Goal: Information Seeking & Learning: Learn about a topic

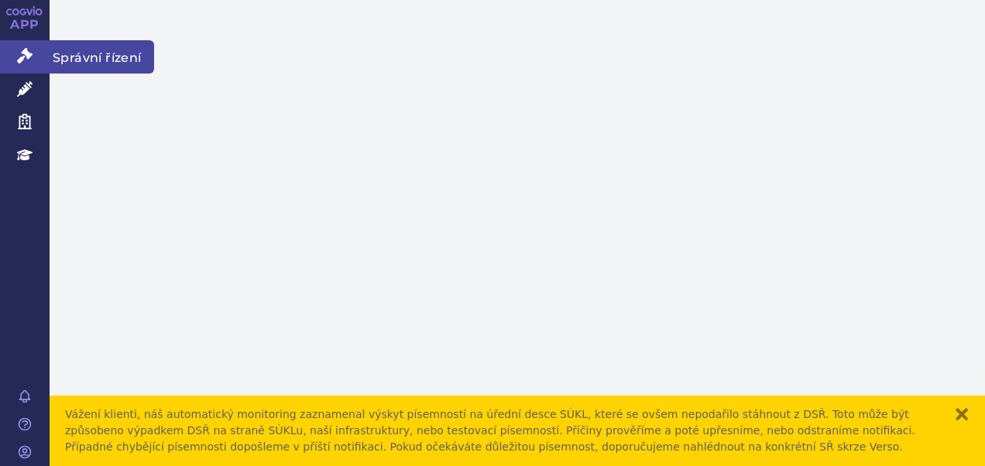
drag, startPoint x: 22, startPoint y: 51, endPoint x: 33, endPoint y: 93, distance: 43.2
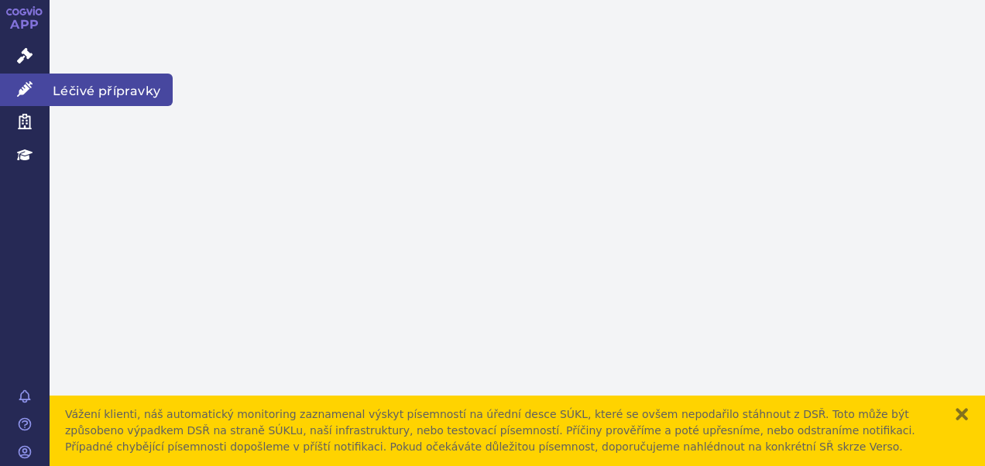
click at [22, 51] on icon at bounding box center [24, 55] width 15 height 15
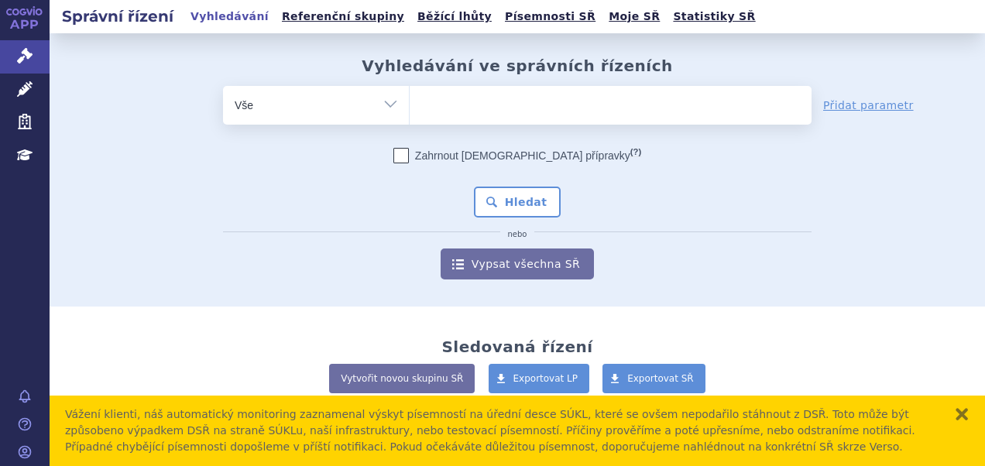
click at [21, 87] on icon at bounding box center [24, 88] width 15 height 15
click at [440, 100] on ul at bounding box center [610, 102] width 402 height 33
click at [409, 100] on select at bounding box center [409, 104] width 1 height 39
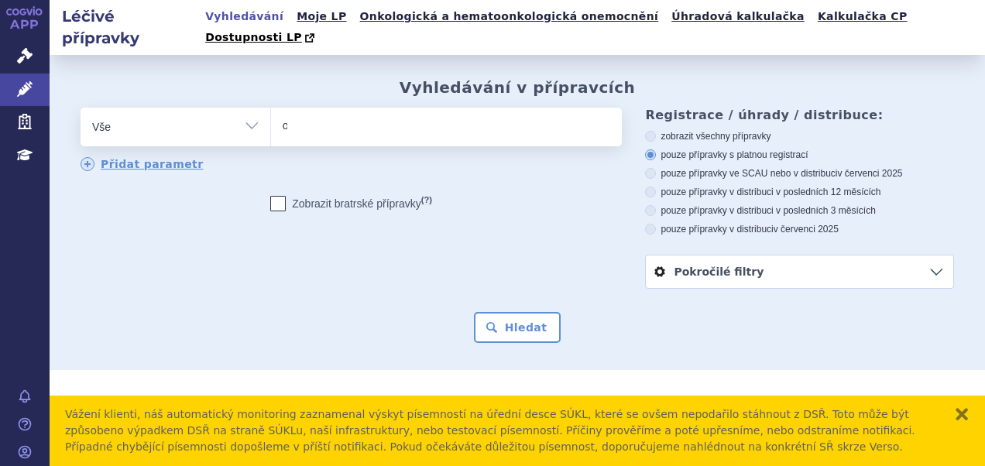
type input "ot"
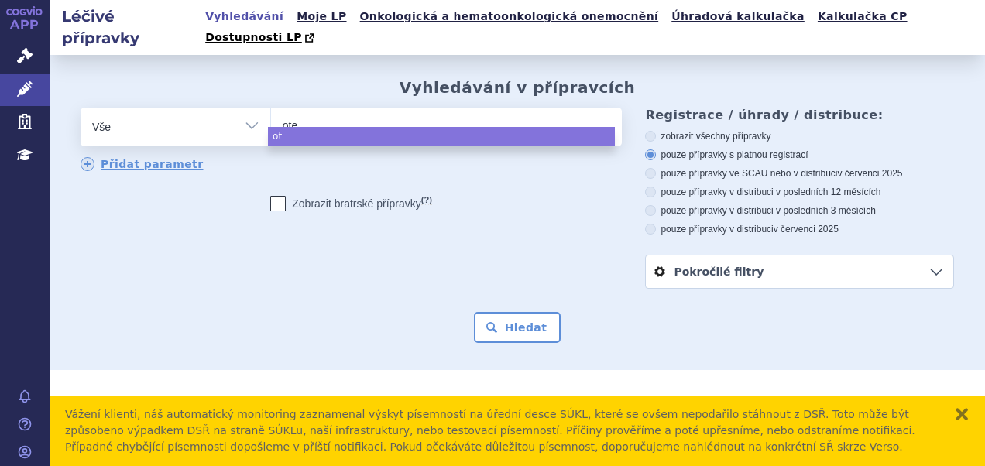
type input "otez"
type input "otezl"
type input "otezla"
select select "otezla"
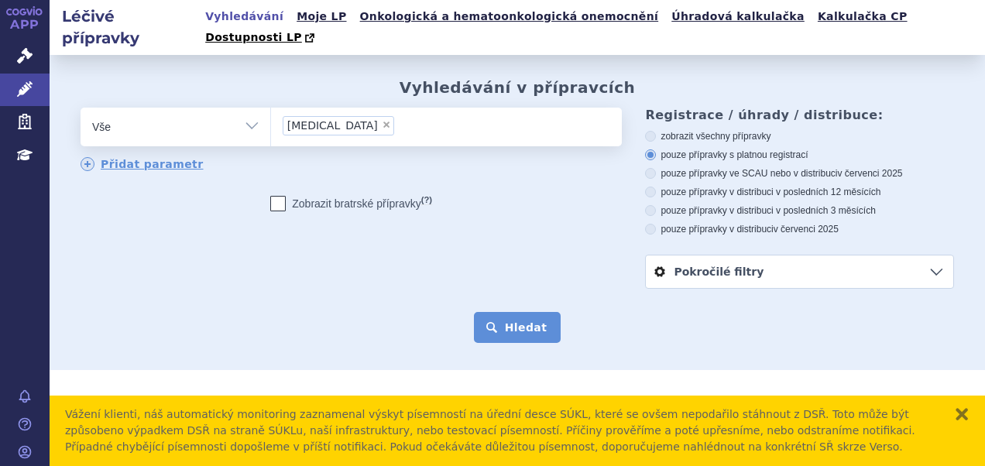
click at [512, 312] on button "Hledat" at bounding box center [517, 327] width 87 height 31
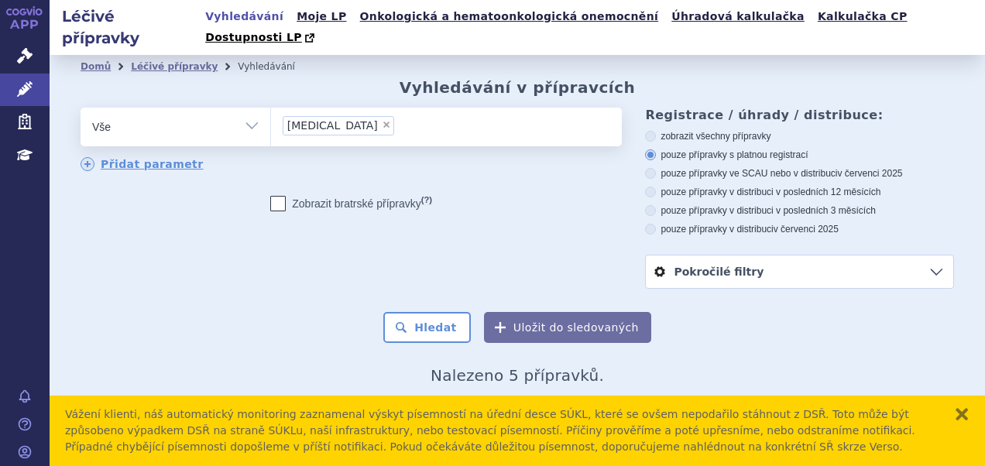
scroll to position [209, 0]
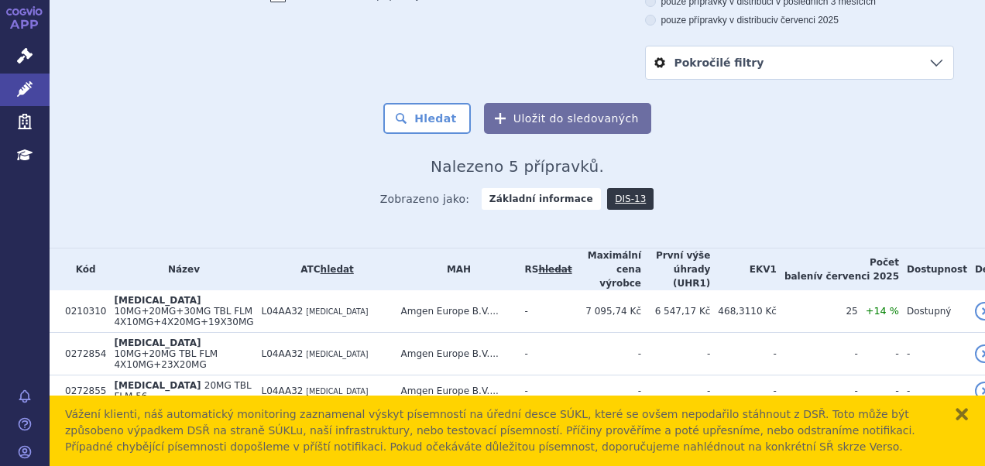
click at [226, 439] on td "[MEDICAL_DATA] 30MG TBL FLM 56" at bounding box center [179, 455] width 147 height 32
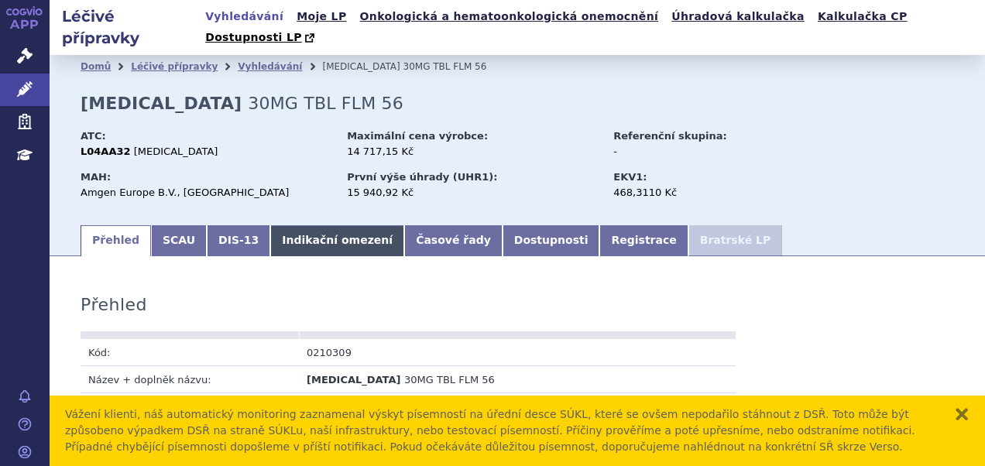
click at [300, 225] on link "Indikační omezení" at bounding box center [337, 240] width 134 height 31
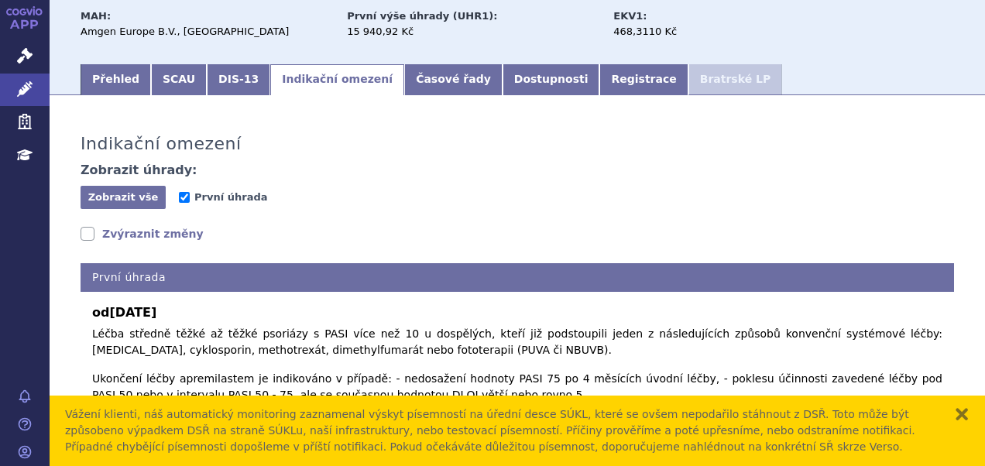
scroll to position [235, 0]
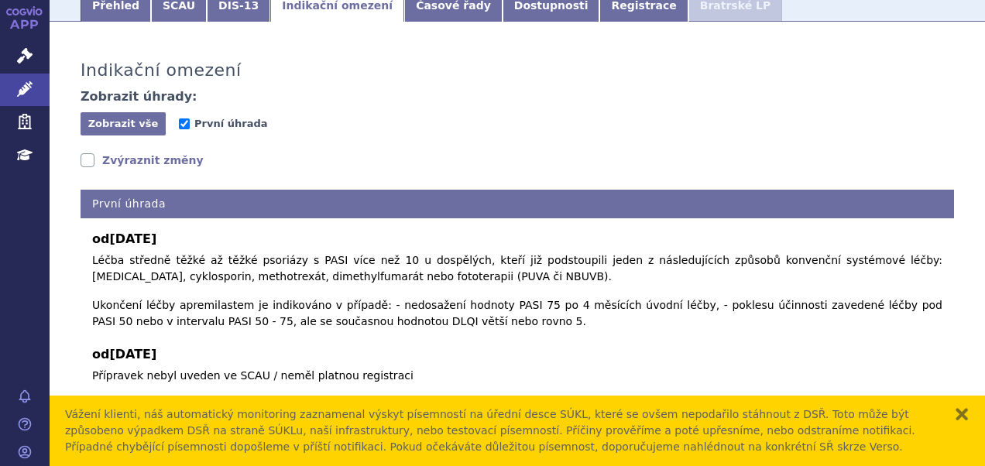
click at [90, 152] on link "Zvýraznit změny" at bounding box center [142, 159] width 123 height 15
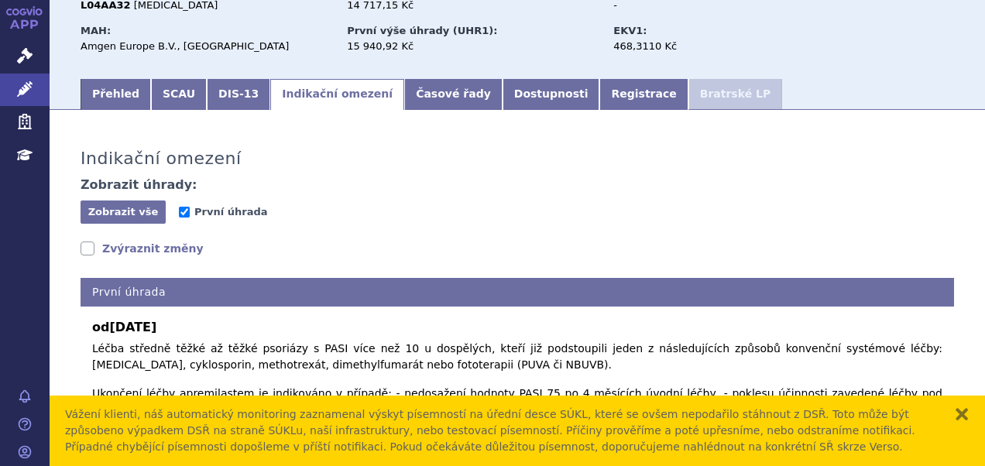
scroll to position [144, 0]
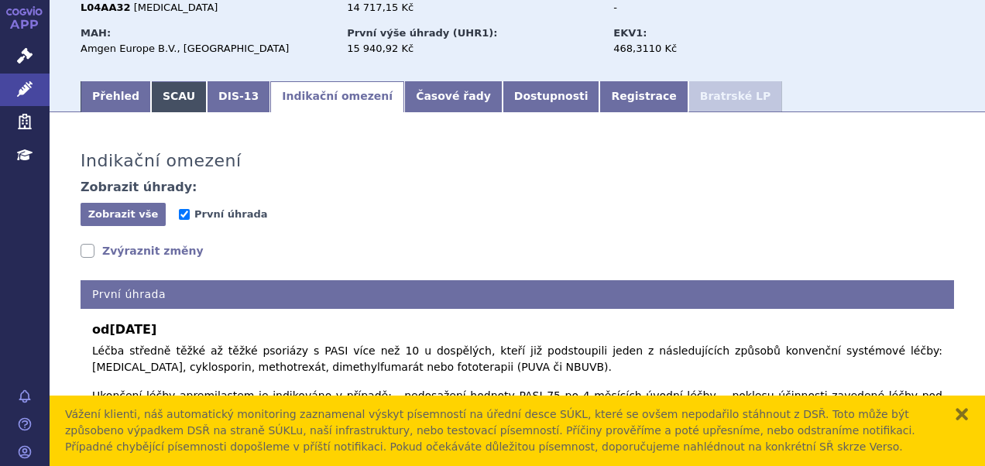
click at [156, 90] on link "SCAU" at bounding box center [179, 96] width 56 height 31
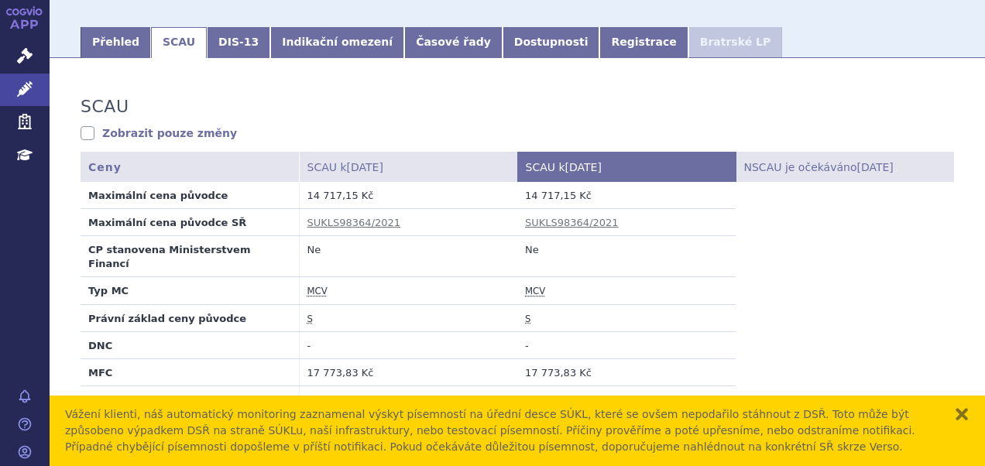
scroll to position [98, 0]
